Goal: Transaction & Acquisition: Purchase product/service

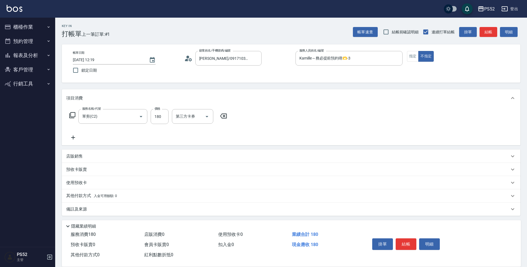
click at [20, 30] on button "櫃檯作業" at bounding box center [27, 27] width 51 height 14
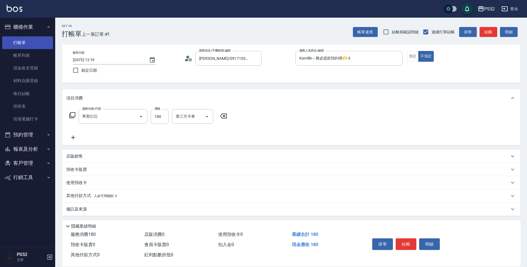
click at [33, 44] on link "打帳單" at bounding box center [27, 42] width 51 height 13
click at [21, 41] on link "打帳單" at bounding box center [27, 42] width 51 height 13
click at [26, 44] on link "打帳單" at bounding box center [27, 42] width 51 height 13
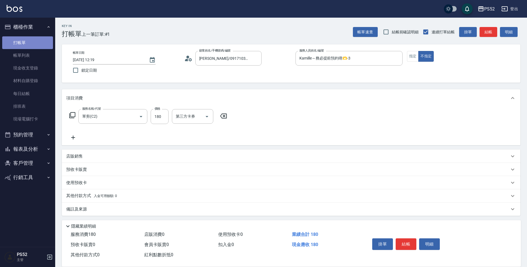
click at [26, 44] on link "打帳單" at bounding box center [27, 42] width 51 height 13
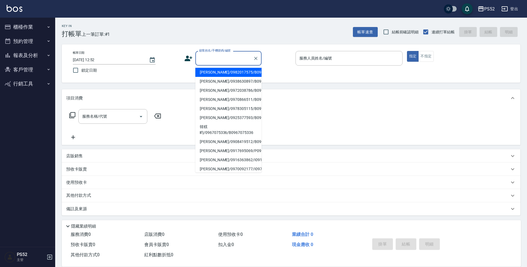
click at [219, 60] on input "顧客姓名/手機號碼/編號" at bounding box center [224, 58] width 53 height 10
click at [28, 23] on button "櫃檯作業" at bounding box center [27, 27] width 51 height 14
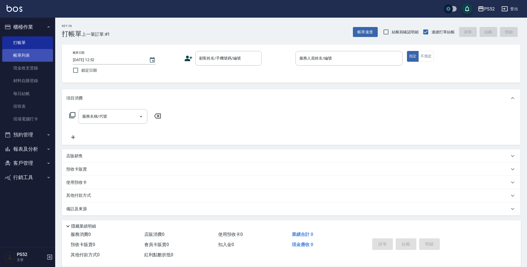
click at [28, 52] on link "帳單列表" at bounding box center [27, 55] width 51 height 13
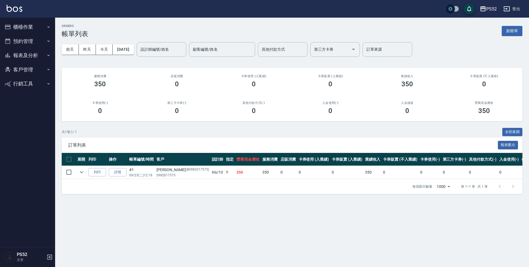
click at [513, 10] on button "登出" at bounding box center [511, 9] width 21 height 10
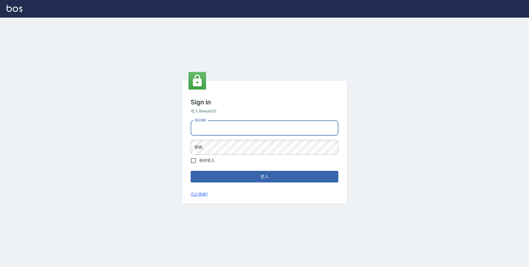
click at [219, 133] on input "電話號碼" at bounding box center [265, 128] width 148 height 15
type input "0923939755"
click at [191, 171] on button "登入" at bounding box center [265, 177] width 148 height 12
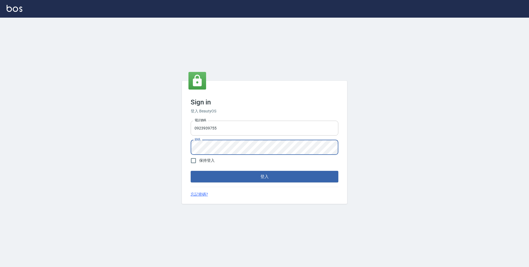
click at [191, 171] on button "登入" at bounding box center [265, 177] width 148 height 12
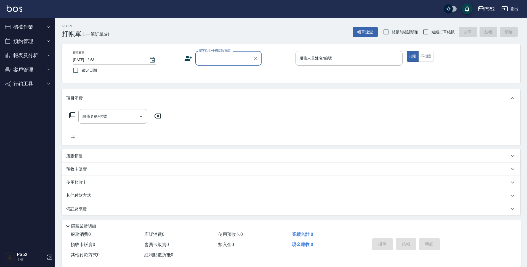
click at [443, 35] on label "連續打單結帳" at bounding box center [437, 32] width 35 height 12
click at [431, 35] on input "連續打單結帳" at bounding box center [426, 32] width 12 height 12
checkbox input "true"
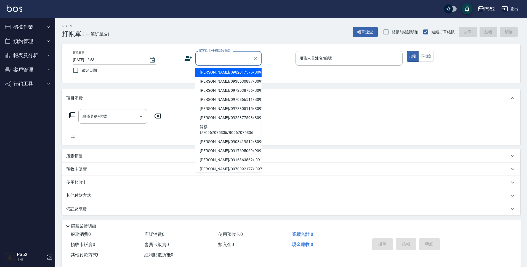
click at [244, 60] on input "顧客姓名/手機號碼/編號" at bounding box center [224, 58] width 53 height 10
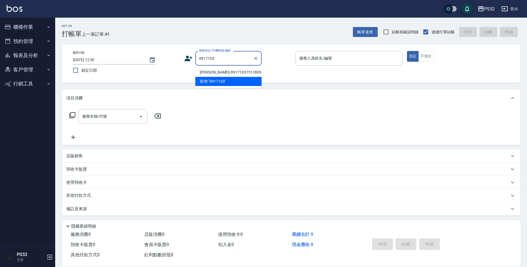
click at [238, 71] on li "[PERSON_NAME]/0917103731/B0917103731" at bounding box center [228, 72] width 66 height 9
type input "[PERSON_NAME]/0917103731/B0917103731"
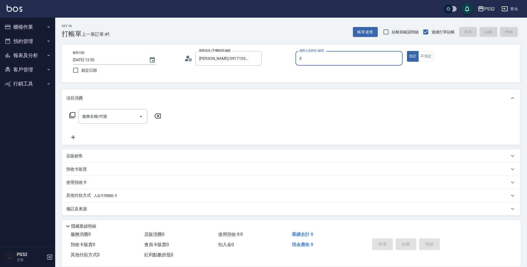
type input "3"
type button "true"
type input "Kamille～務必提前預約唷🫶-3"
click at [120, 118] on input "服務名稱/代號" at bounding box center [109, 117] width 56 height 10
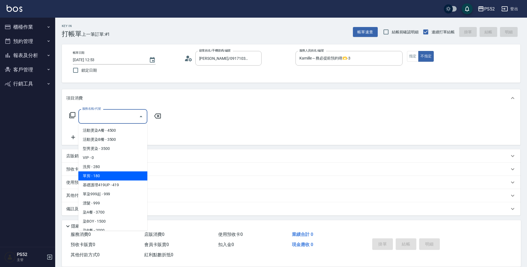
drag, startPoint x: 130, startPoint y: 169, endPoint x: 133, endPoint y: 173, distance: 5.9
click at [133, 173] on ul "活動燙染A餐 - 4500 活動燙染B餐 - 3500 型男燙染 - 3500 VIP - 0 洗剪 - 280 單剪 - 180 基礎護理419UP - 4…" at bounding box center [112, 177] width 69 height 107
click at [133, 174] on span "單剪 - 180" at bounding box center [112, 175] width 69 height 9
type input "單剪(C2)"
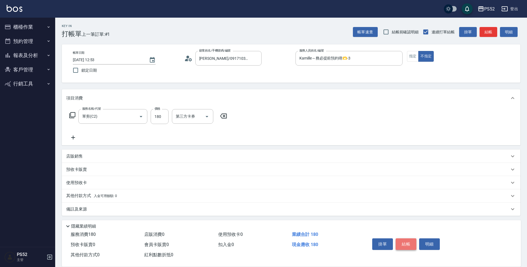
click at [410, 242] on button "結帳" at bounding box center [405, 244] width 21 height 12
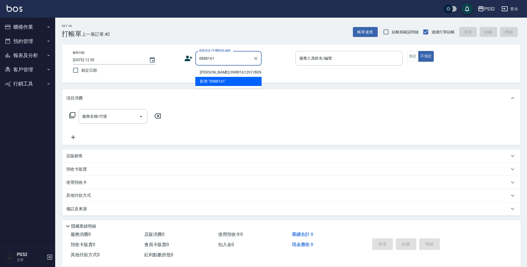
click at [216, 76] on li "廖泓維/0988161297/B0988161297" at bounding box center [228, 72] width 66 height 9
type input "廖泓維/0988161297/B0988161297"
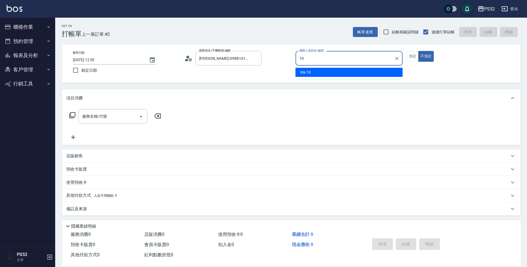
type input "10"
type button "false"
type input "Iris-10"
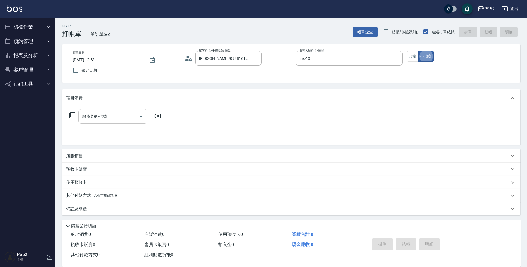
click at [100, 116] on div "服務名稱/代號 服務名稱/代號" at bounding box center [112, 116] width 69 height 15
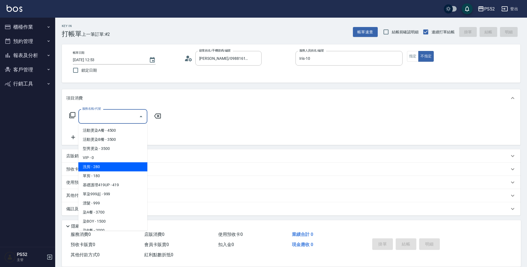
click at [108, 169] on span "洗剪 - 280" at bounding box center [112, 166] width 69 height 9
type input "洗剪(C1)"
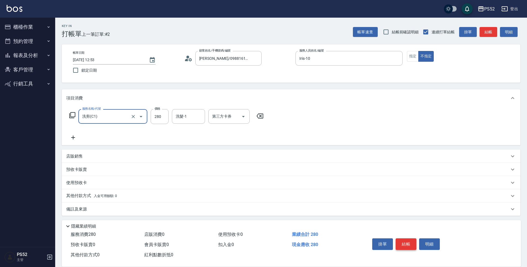
click at [407, 246] on button "結帳" at bounding box center [405, 244] width 21 height 12
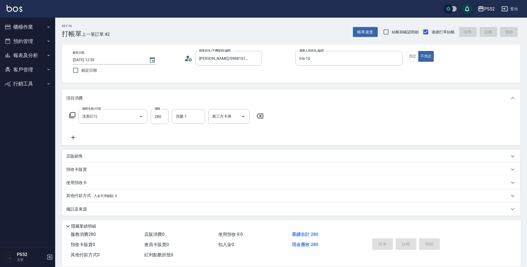
type input "2025/09/23 12:54"
